Goal: Check status: Check status

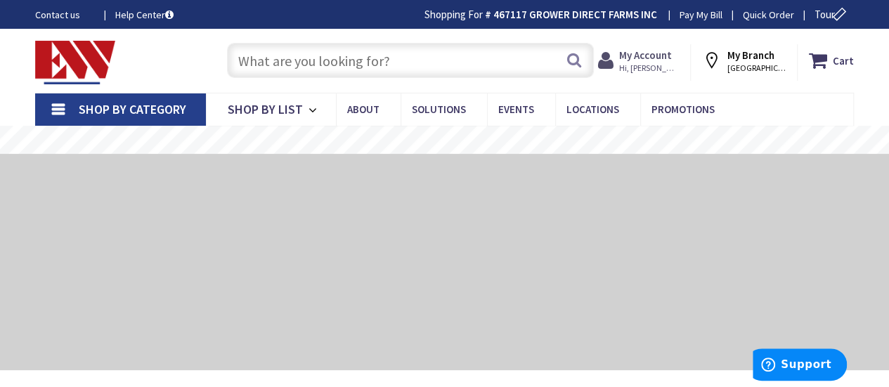
click at [661, 60] on strong "My Account" at bounding box center [645, 55] width 53 height 13
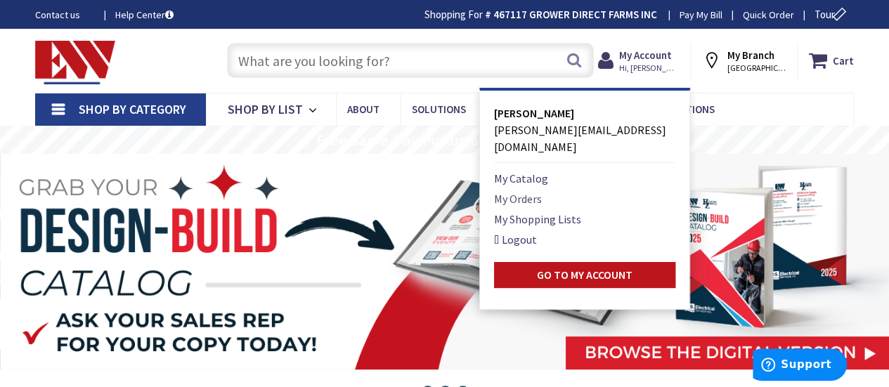
click at [530, 191] on link "My Orders" at bounding box center [518, 199] width 48 height 17
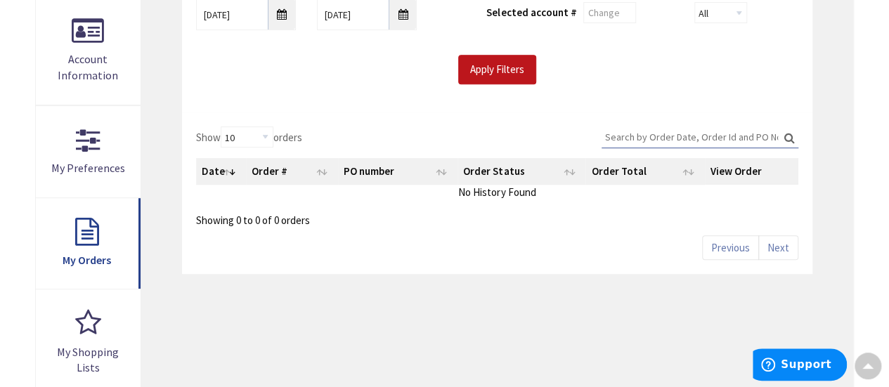
scroll to position [281, 0]
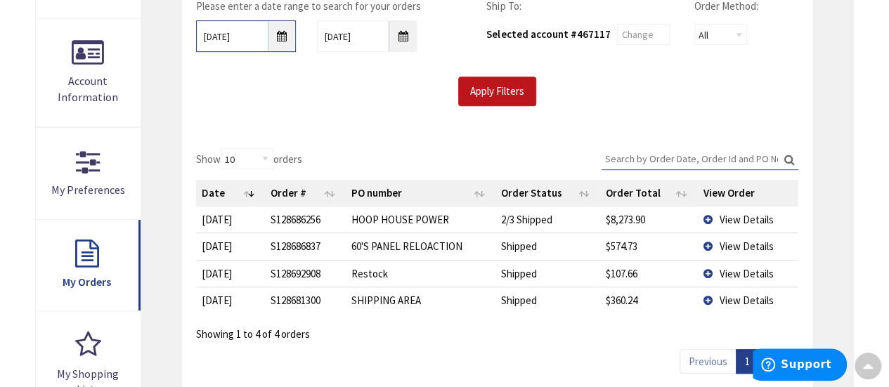
click at [283, 37] on input "[DATE]" at bounding box center [246, 36] width 100 height 32
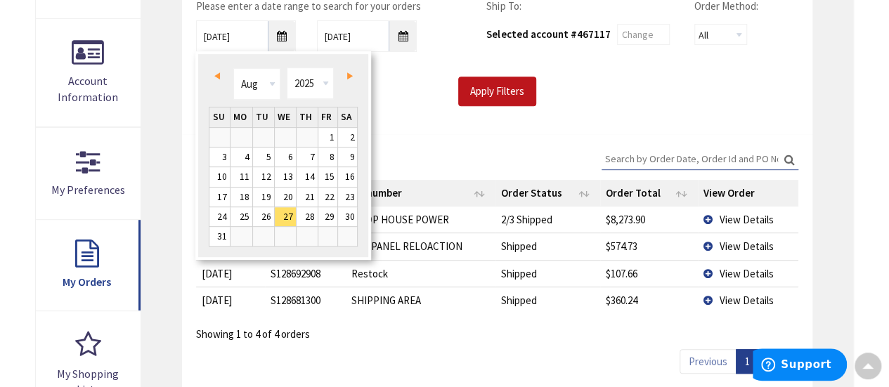
click at [220, 77] on link "Prev" at bounding box center [219, 75] width 19 height 19
type input "[DATE]"
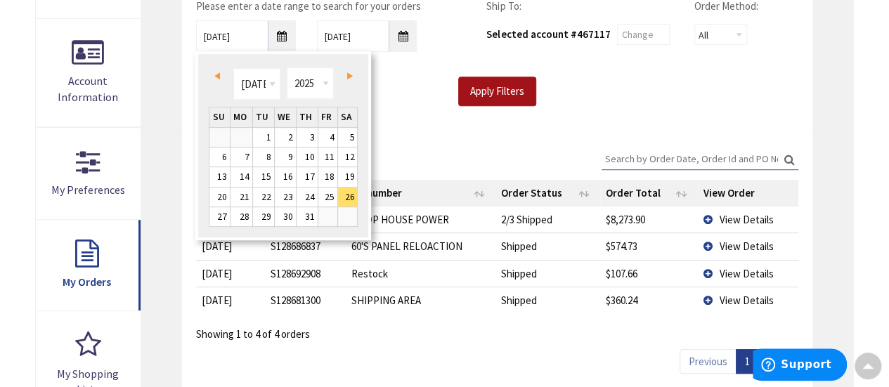
click at [507, 91] on input "Apply Filters" at bounding box center [497, 92] width 78 height 30
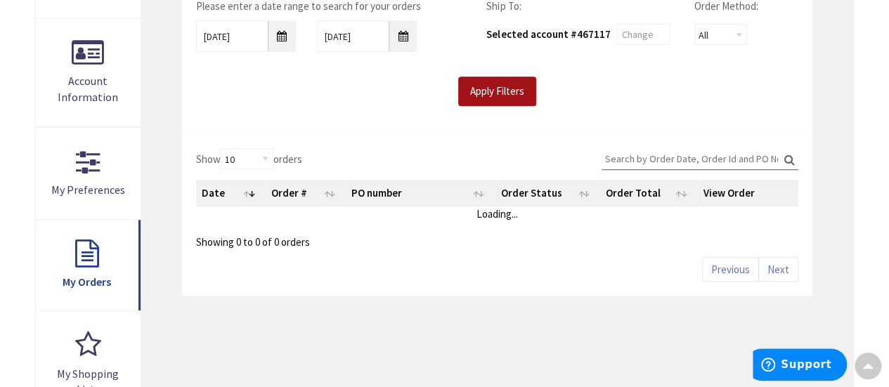
scroll to position [281, 0]
click at [264, 160] on select "10 25 50 100" at bounding box center [247, 159] width 53 height 21
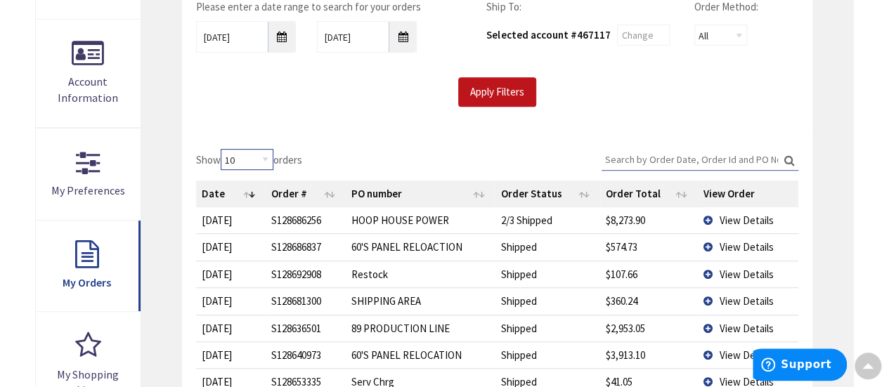
select select "100"
click at [222, 149] on select "10 25 50 100" at bounding box center [247, 159] width 53 height 21
click at [396, 130] on div "Please enter a date range to search for your orders 07/26/2025 9/3/2025 Ship To…" at bounding box center [497, 60] width 631 height 150
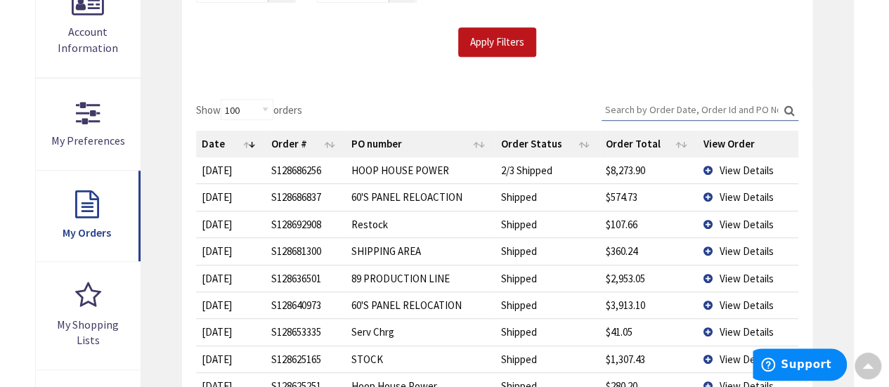
scroll to position [351, 0]
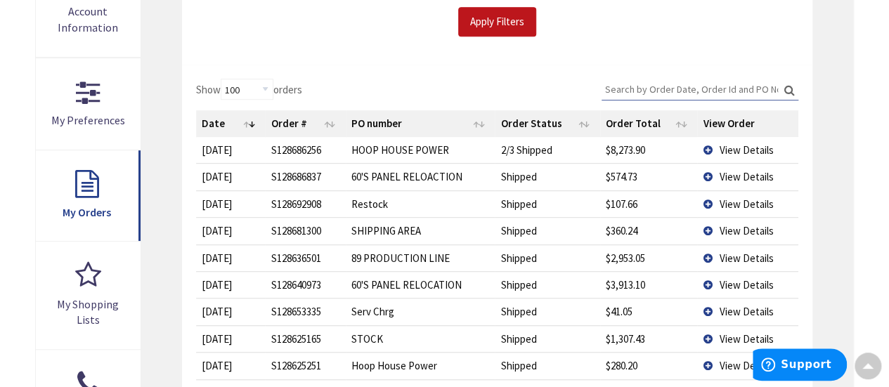
click at [709, 150] on td "View Details" at bounding box center [747, 150] width 101 height 26
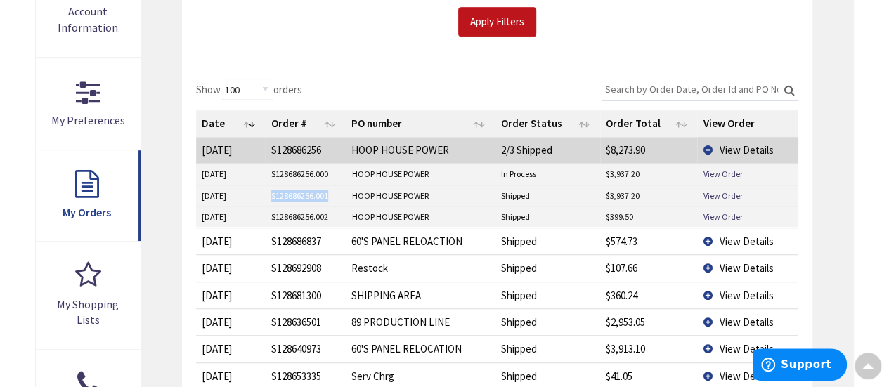
drag, startPoint x: 329, startPoint y: 193, endPoint x: 271, endPoint y: 199, distance: 58.6
click at [271, 199] on td "S128686256.001" at bounding box center [306, 195] width 81 height 21
copy td "S128686256.001"
drag, startPoint x: 652, startPoint y: 193, endPoint x: 594, endPoint y: 193, distance: 58.4
click at [594, 193] on tr "9/2/2025 S128686256.001 HOOP HOUSE POWER Shipped $3,937.20 View Order" at bounding box center [497, 195] width 603 height 21
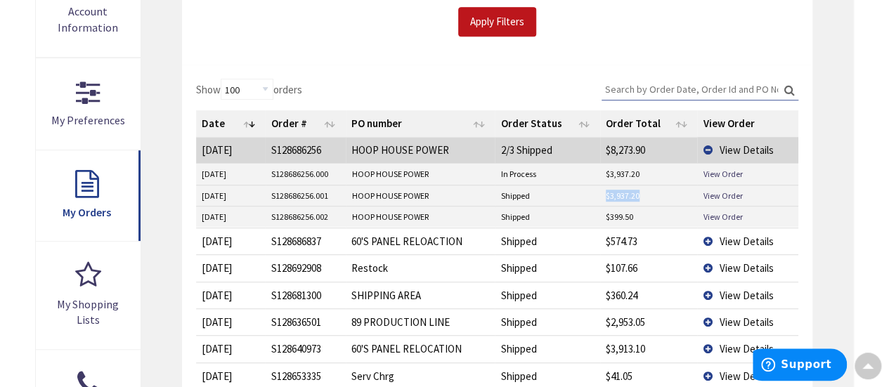
copy tr "$3,937.20"
drag, startPoint x: 329, startPoint y: 214, endPoint x: 264, endPoint y: 216, distance: 64.7
click at [262, 219] on tr "9/2/2025 S128686256.002 HOOP HOUSE POWER Shipped $399.50 View Order" at bounding box center [497, 216] width 603 height 21
copy tr "S128686256.002"
drag, startPoint x: 640, startPoint y: 212, endPoint x: 586, endPoint y: 219, distance: 53.8
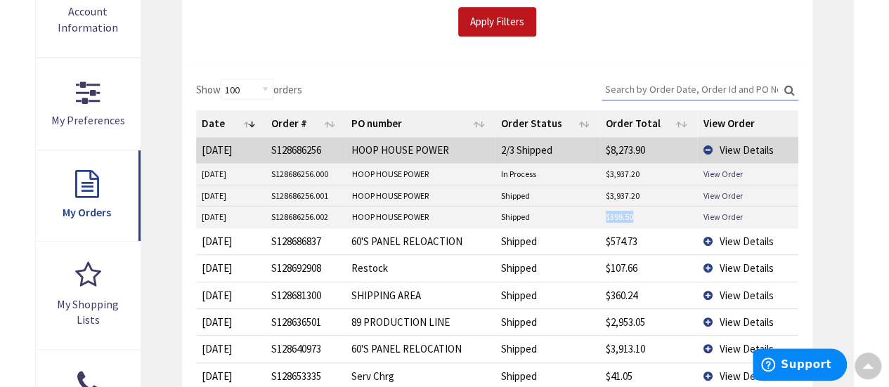
click at [585, 221] on tr "9/2/2025 S128686256.002 HOOP HOUSE POWER Shipped $399.50 View Order" at bounding box center [497, 216] width 603 height 21
copy tr "$399.50"
click at [715, 149] on td "View Details" at bounding box center [747, 150] width 101 height 26
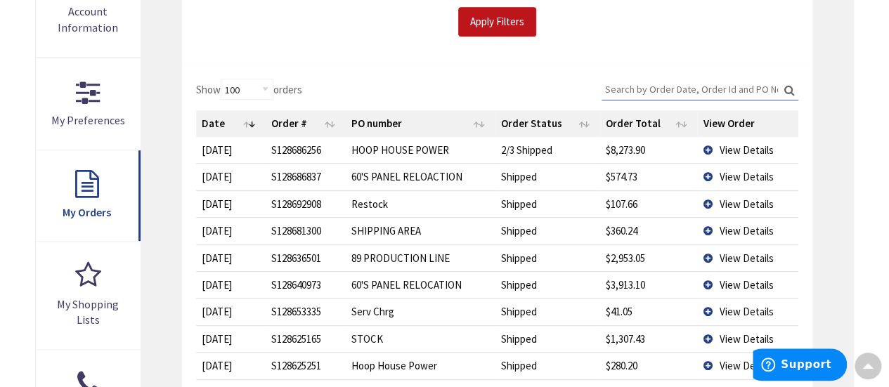
click at [703, 175] on td "View Details" at bounding box center [747, 176] width 101 height 27
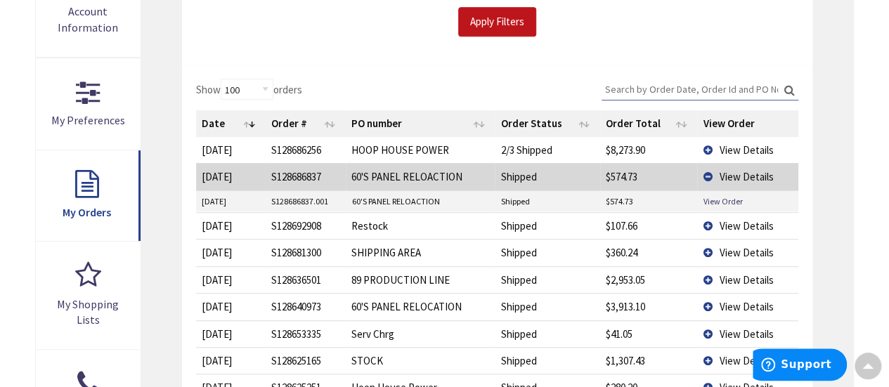
drag, startPoint x: 335, startPoint y: 202, endPoint x: 263, endPoint y: 200, distance: 71.8
click at [253, 203] on tr "9/2/2025 S128686837.001 60'S PANEL RELOACTION Shipped $574.73 View Order" at bounding box center [497, 201] width 603 height 21
copy tr "S128686837.001"
drag, startPoint x: 638, startPoint y: 195, endPoint x: 593, endPoint y: 202, distance: 45.5
click at [594, 202] on tr "9/2/2025 S128686837.001 60'S PANEL RELOACTION Shipped $574.73 View Order" at bounding box center [497, 201] width 603 height 21
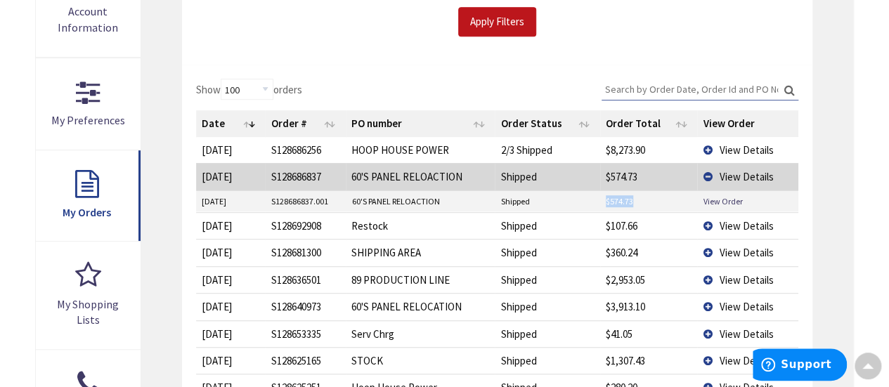
copy tr "$574.73"
